Goal: Browse casually

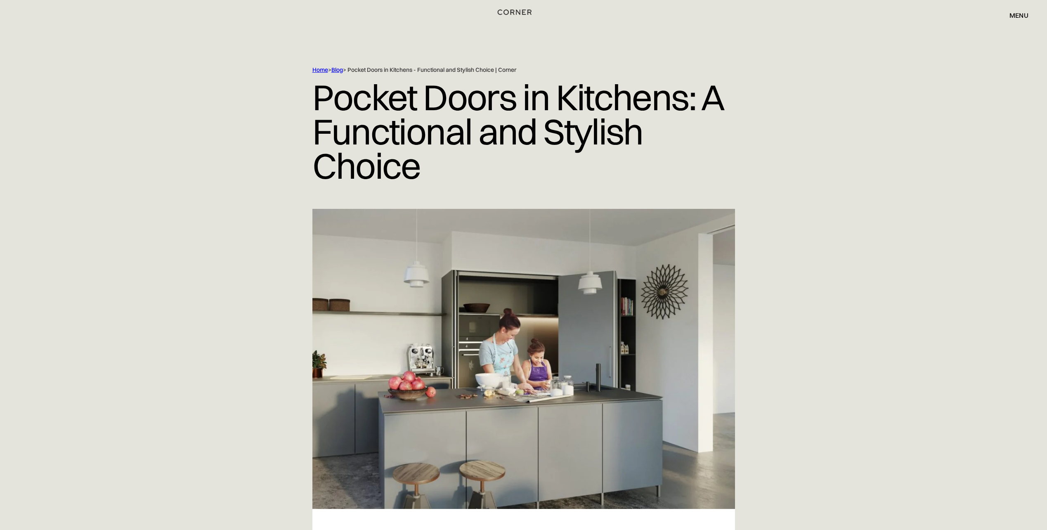
click at [509, 12] on img "home" at bounding box center [515, 12] width 34 height 11
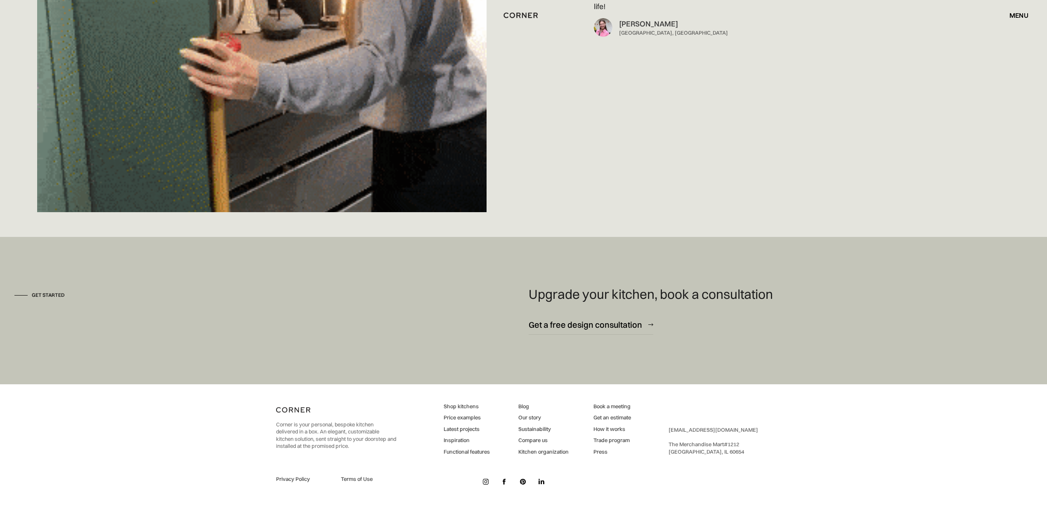
scroll to position [7820, 0]
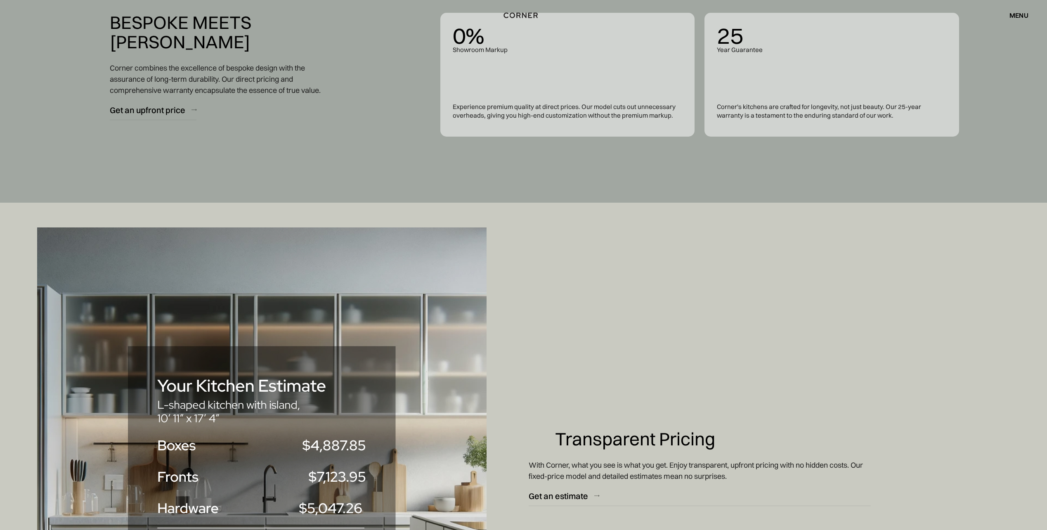
scroll to position [4541, 0]
